Goal: Task Accomplishment & Management: Use online tool/utility

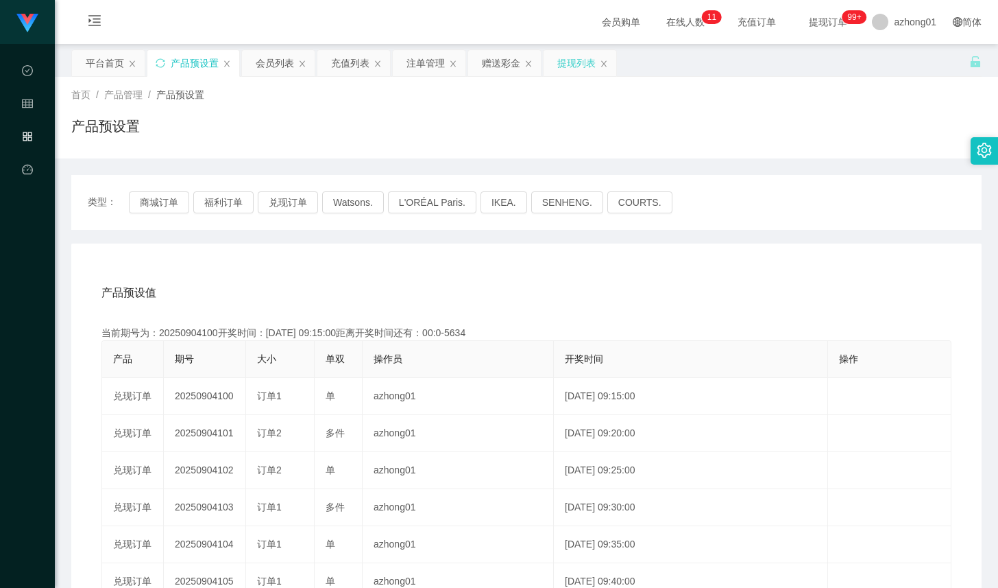
click at [572, 59] on div "提现列表" at bounding box center [576, 63] width 38 height 26
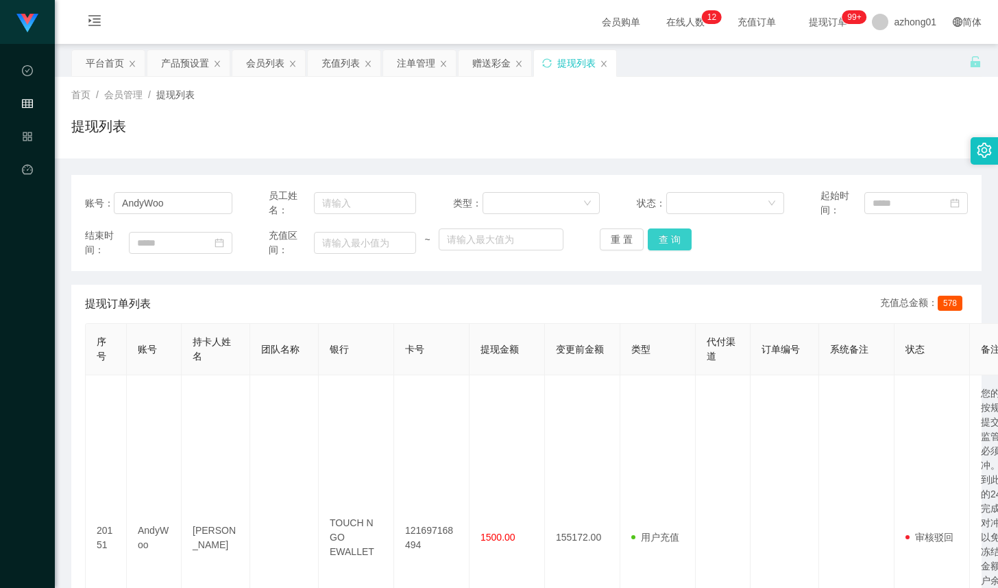
click at [667, 239] on button "查 询" at bounding box center [670, 239] width 44 height 22
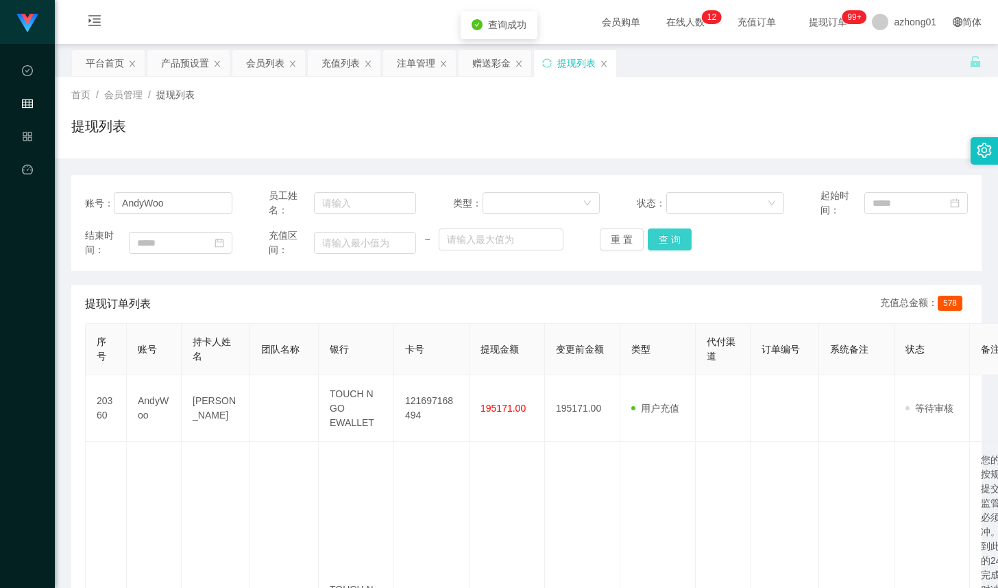
click at [667, 239] on button "查 询" at bounding box center [670, 239] width 44 height 22
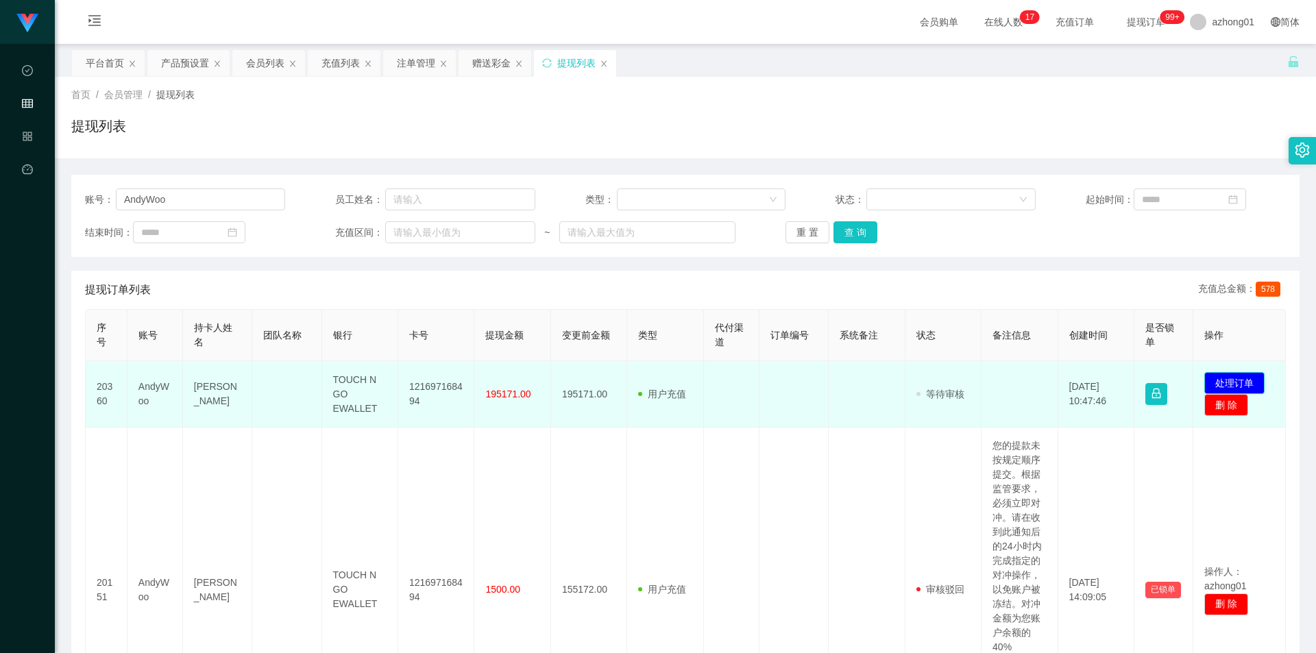
click at [998, 381] on button "处理订单" at bounding box center [1235, 383] width 60 height 22
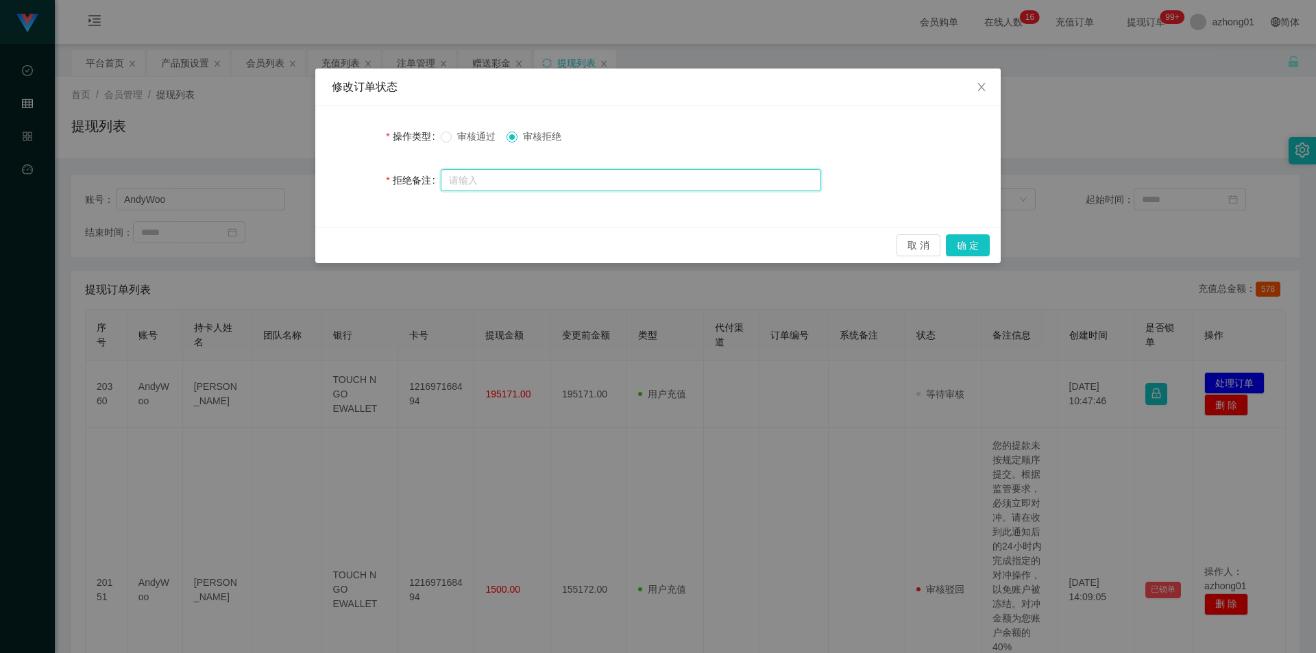
click at [533, 187] on input "text" at bounding box center [631, 180] width 381 height 22
type input "您"
type input "亲"
click at [747, 177] on input "亲，您好由于您的信誉分积分不足98分，请联系风险员进行审核信誉分，祝你生活愉快，谢谢" at bounding box center [631, 181] width 381 height 22
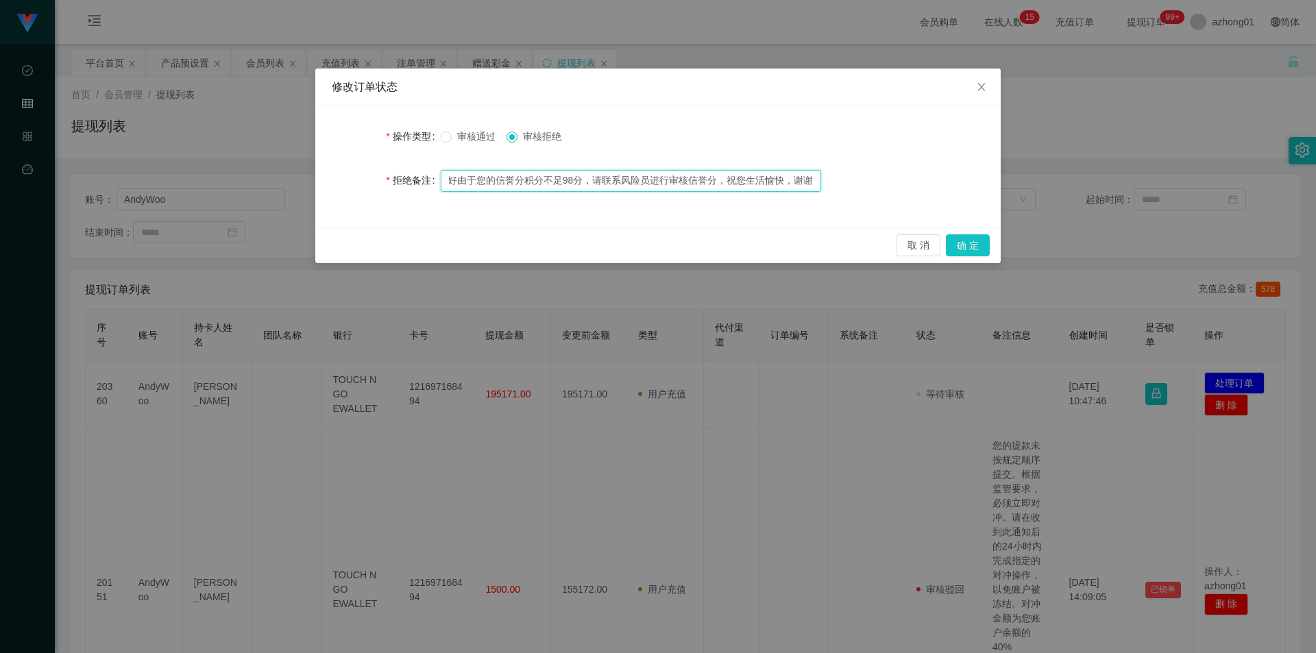
drag, startPoint x: 808, startPoint y: 183, endPoint x: 849, endPoint y: 183, distance: 41.1
click at [849, 183] on div "拒绝备注 亲，您好由于您的信誉分积分不足98分，请联系风险员进行审核信誉分，祝您生活愉快，谢谢" at bounding box center [658, 180] width 653 height 27
type input "亲，您好由于您的信誉分积分不足98分，请联系风险员进行审核信誉分，祝您生活愉快，谢谢"
click at [954, 244] on button "确 定" at bounding box center [968, 245] width 44 height 22
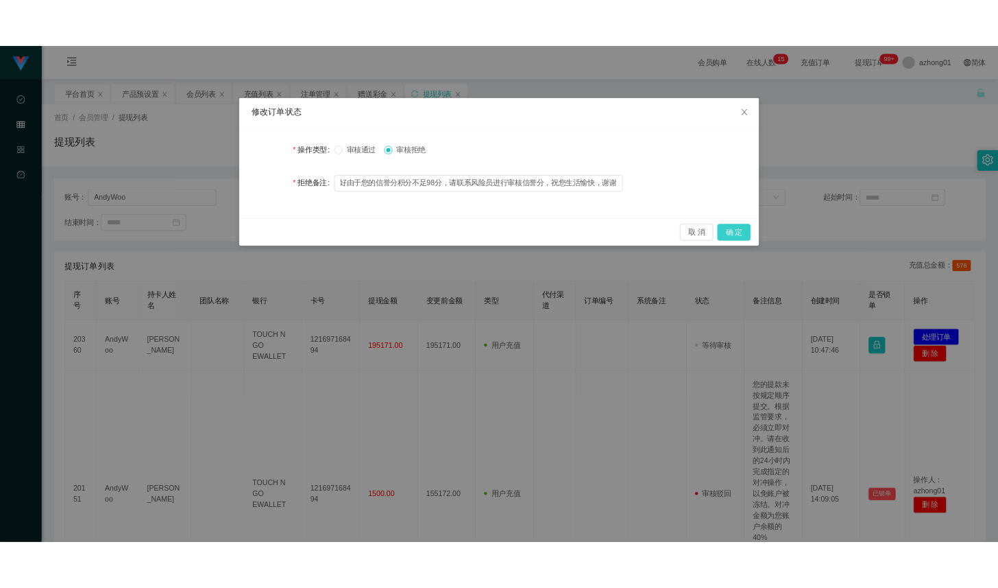
scroll to position [0, 0]
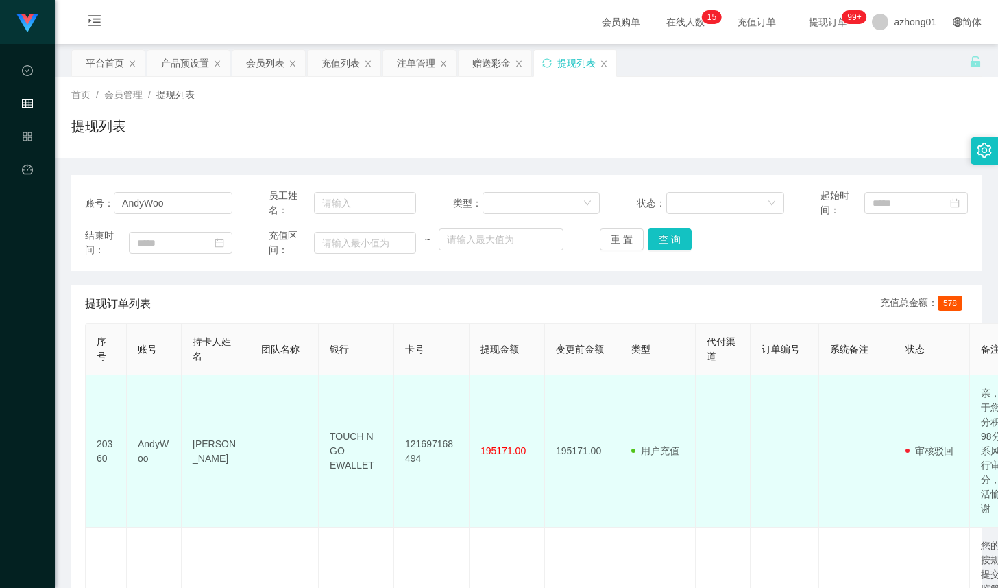
click at [160, 446] on td "AndyWoo" at bounding box center [154, 451] width 55 height 152
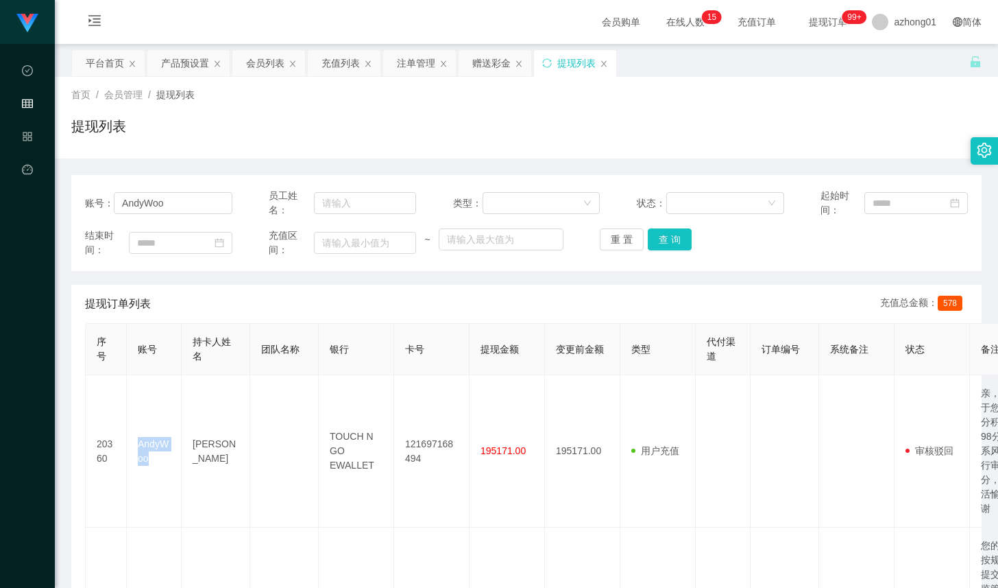
copy td "AndyWoo"
